Goal: Task Accomplishment & Management: Manage account settings

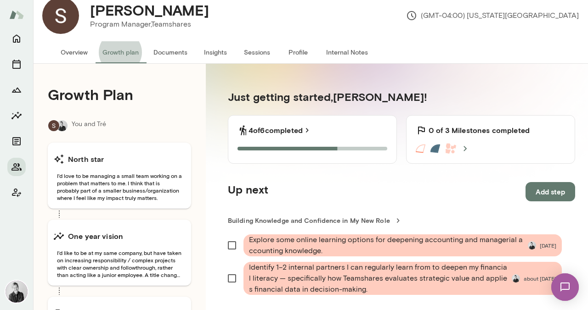
scroll to position [13, 0]
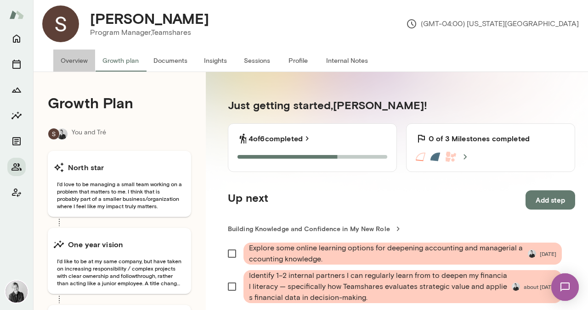
click at [74, 58] on button "Overview" at bounding box center [74, 61] width 42 height 22
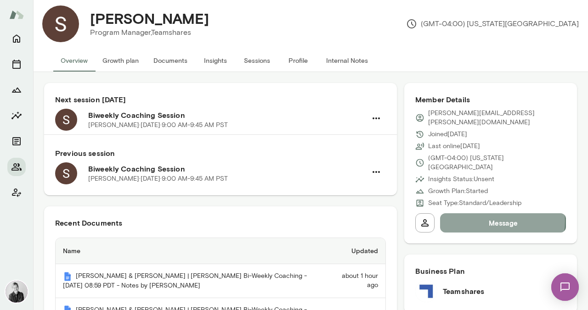
click at [492, 213] on button "Message" at bounding box center [503, 222] width 126 height 19
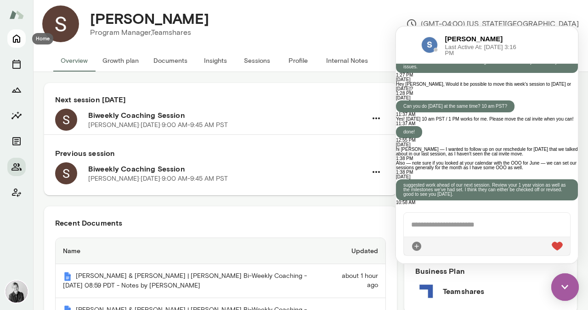
click at [19, 42] on icon "Home" at bounding box center [16, 39] width 7 height 8
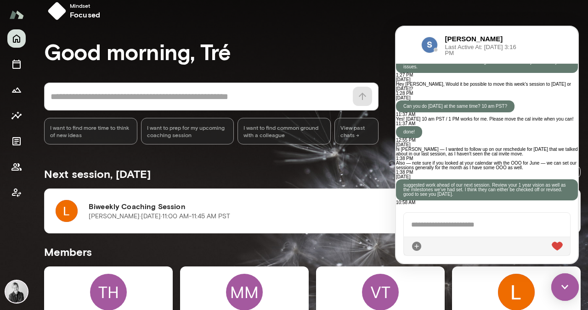
click at [566, 288] on img at bounding box center [565, 288] width 28 height 28
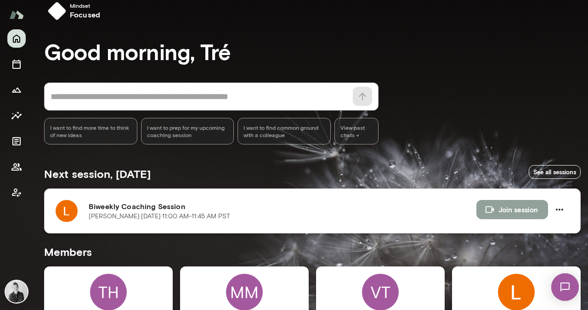
click at [499, 210] on button "Join session" at bounding box center [512, 209] width 72 height 19
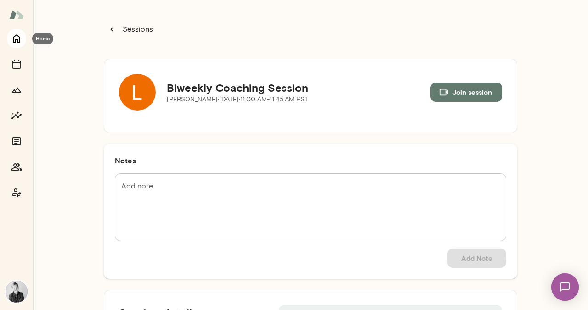
click at [12, 37] on icon "Home" at bounding box center [16, 38] width 11 height 11
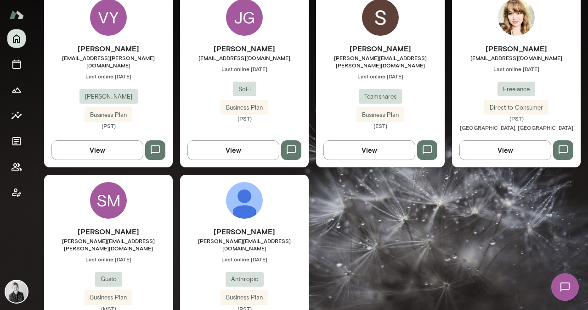
scroll to position [480, 0]
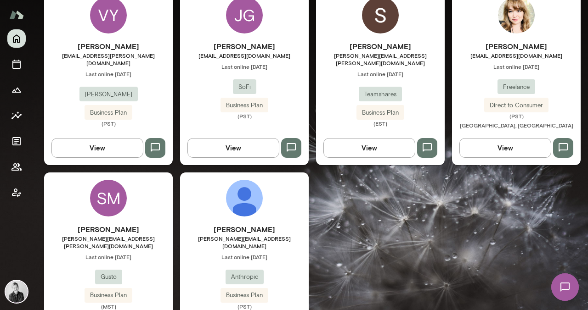
click at [283, 248] on div "[PERSON_NAME] [PERSON_NAME][EMAIL_ADDRESS][DOMAIN_NAME] Last online [DATE] Anth…" at bounding box center [244, 267] width 129 height 86
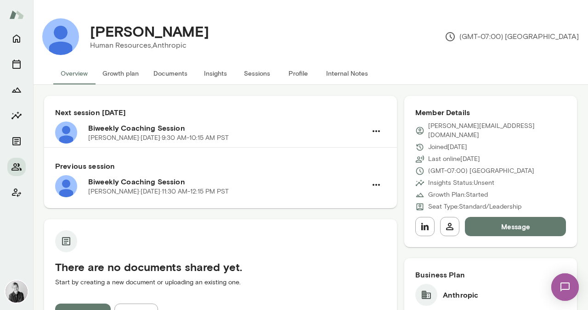
click at [488, 220] on button "Message" at bounding box center [515, 226] width 101 height 19
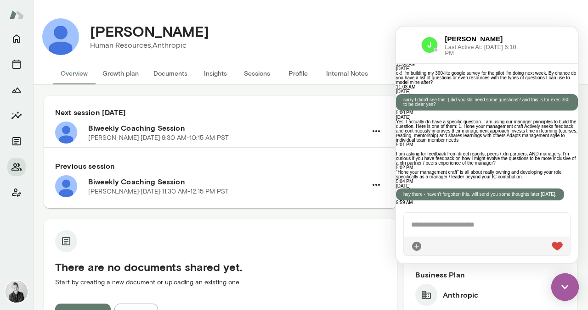
scroll to position [1318, 0]
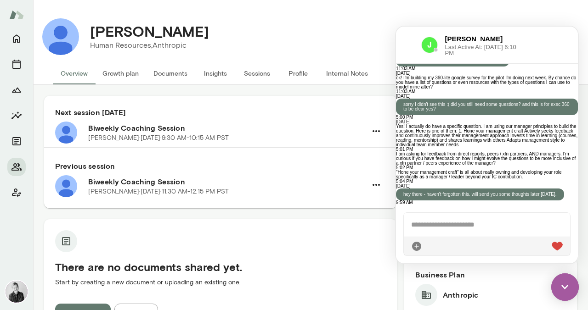
click at [439, 225] on div at bounding box center [486, 225] width 166 height 24
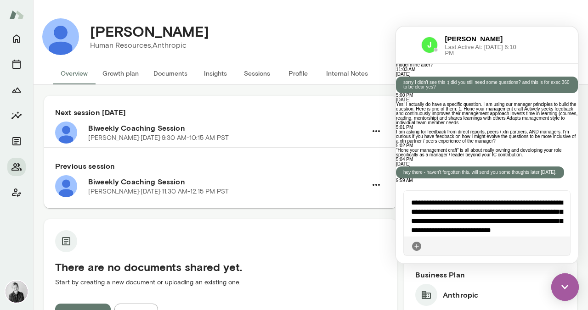
scroll to position [6, 0]
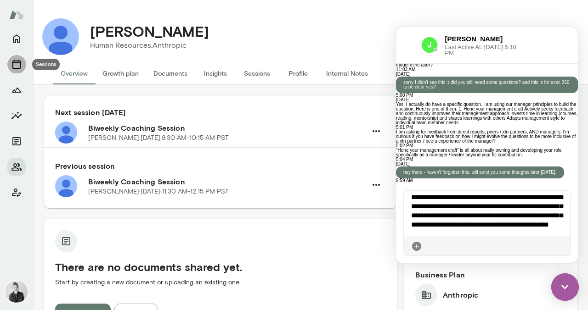
click at [17, 65] on icon "Sessions" at bounding box center [16, 64] width 11 height 11
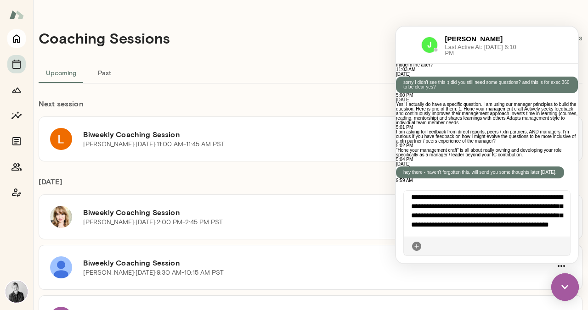
click at [17, 36] on icon "Home" at bounding box center [16, 39] width 7 height 8
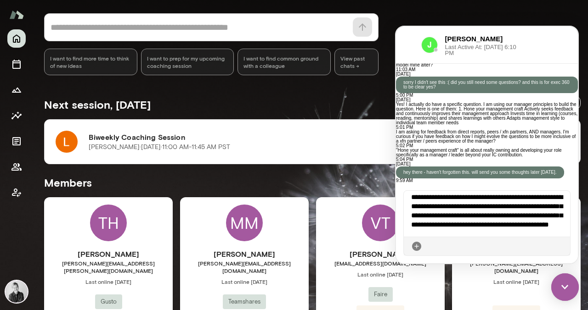
scroll to position [84, 0]
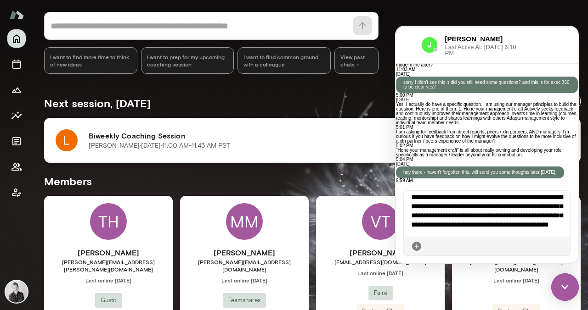
click at [67, 144] on img at bounding box center [67, 140] width 22 height 22
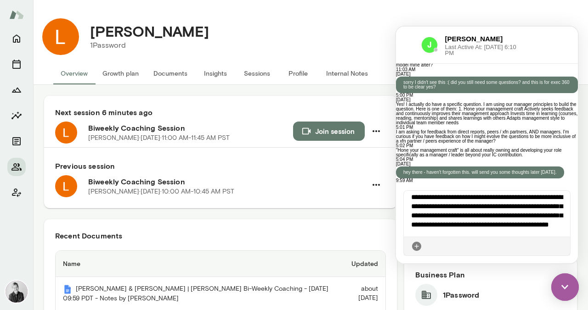
click at [115, 72] on button "Growth plan" at bounding box center [120, 73] width 51 height 22
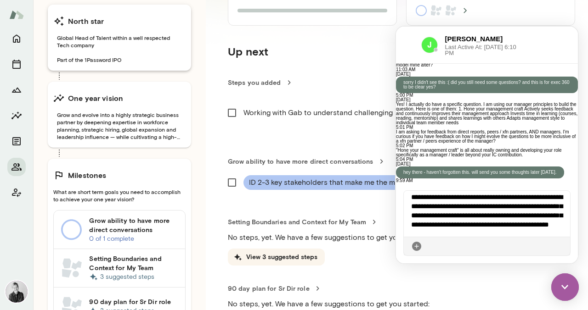
scroll to position [160, 0]
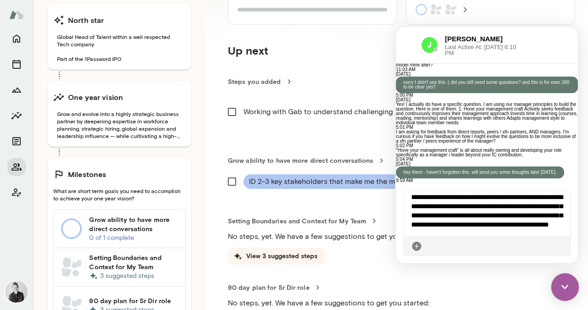
click at [563, 288] on img at bounding box center [565, 288] width 28 height 28
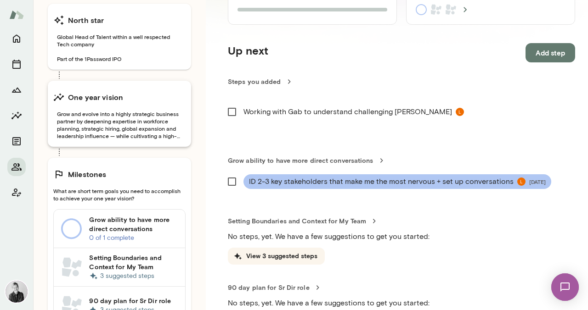
click at [135, 125] on span "Grow and evolve into a highly strategic business partner by deepening expertise…" at bounding box center [119, 124] width 132 height 29
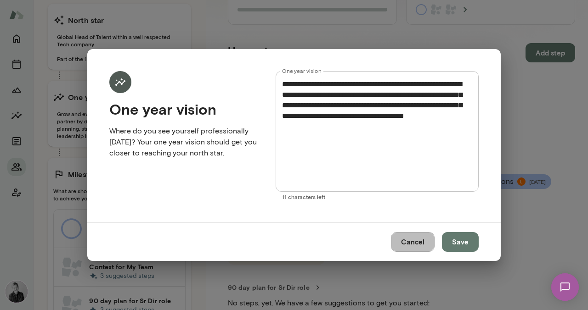
click at [412, 240] on button "Cancel" at bounding box center [413, 241] width 44 height 19
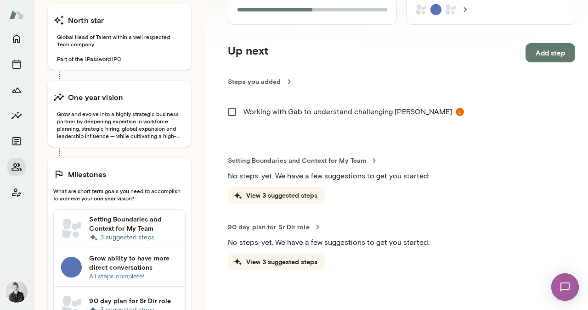
click at [130, 260] on h6 "Grow ability to have more direct conversations" at bounding box center [133, 263] width 89 height 18
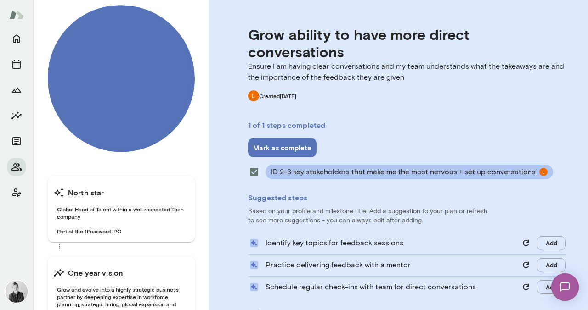
scroll to position [128, 0]
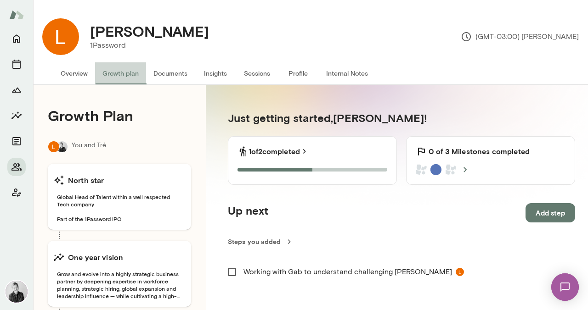
click at [119, 69] on button "Growth plan" at bounding box center [120, 73] width 51 height 22
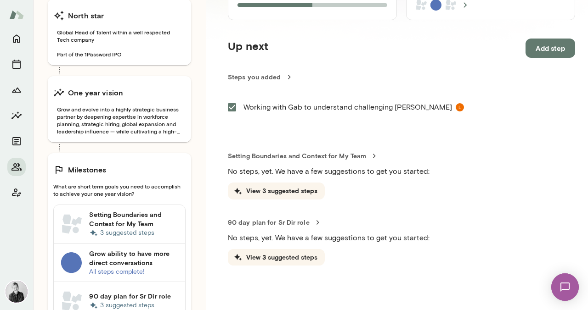
scroll to position [169, 0]
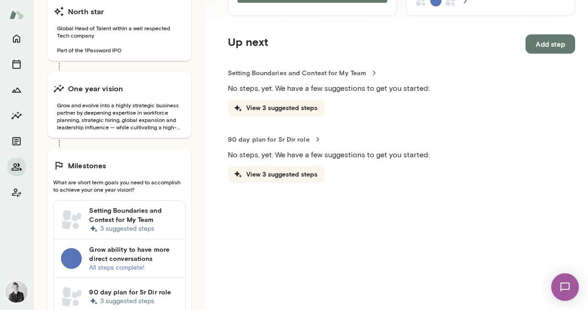
click at [128, 259] on h6 "Grow ability to have more direct conversations" at bounding box center [133, 254] width 89 height 18
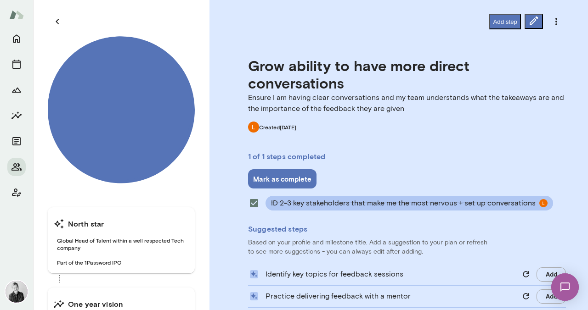
scroll to position [91, 0]
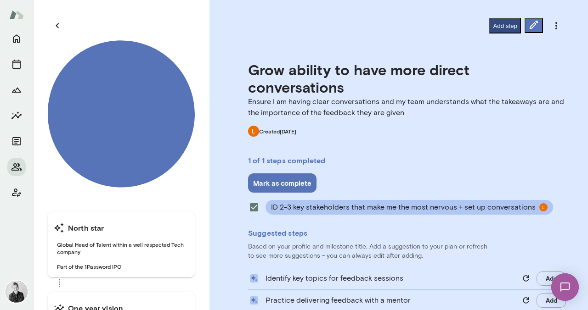
click at [489, 26] on button "Add step" at bounding box center [505, 26] width 32 height 16
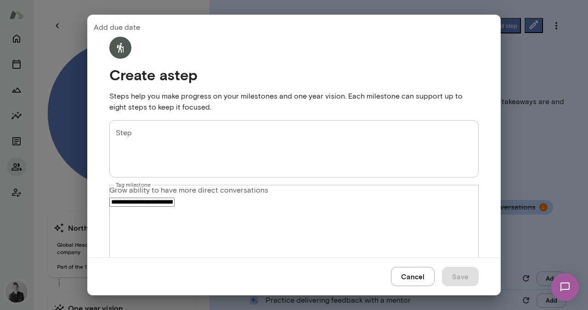
click at [292, 128] on textarea "Step" at bounding box center [294, 149] width 356 height 42
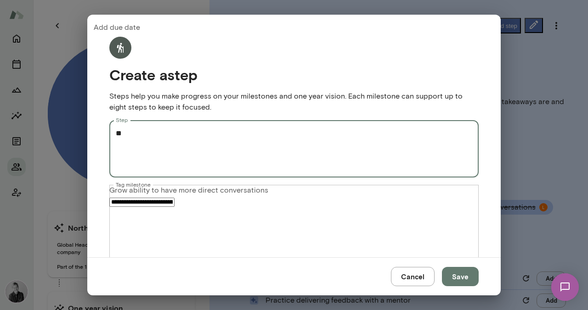
type textarea "*"
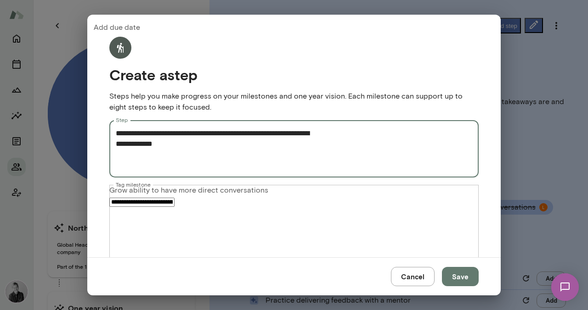
type textarea "**********"
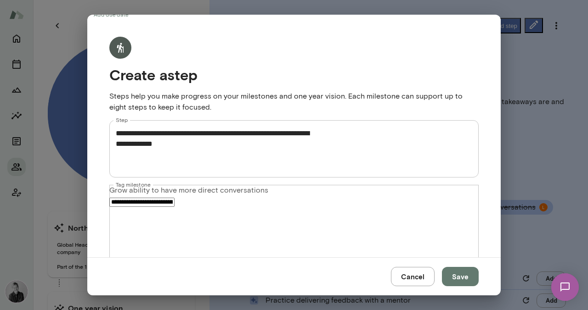
click at [326, 166] on button "29" at bounding box center [319, 171] width 14 height 10
type input "**********"
click at [459, 267] on button "Save" at bounding box center [460, 276] width 37 height 19
